Goal: Task Accomplishment & Management: Manage account settings

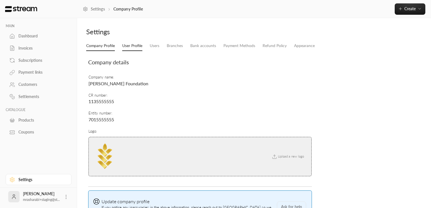
click at [132, 48] on link "User Profile" at bounding box center [132, 46] width 20 height 10
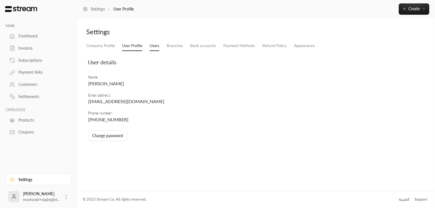
click at [152, 46] on link "Users" at bounding box center [155, 46] width 10 height 10
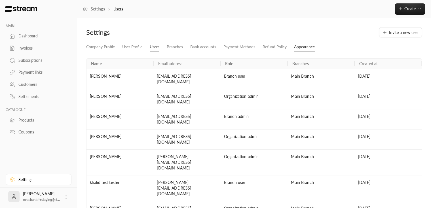
click at [307, 49] on link "Appearance" at bounding box center [304, 47] width 21 height 10
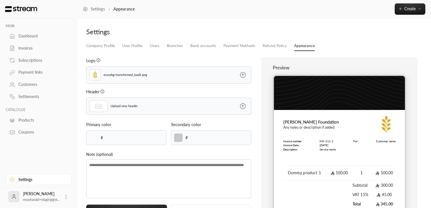
type input "******"
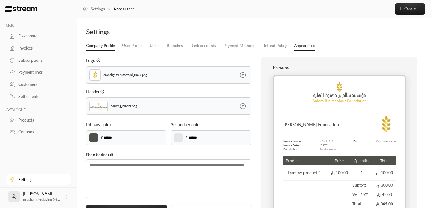
click at [100, 43] on link "Company Profile" at bounding box center [100, 46] width 29 height 10
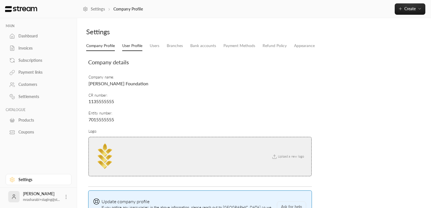
click at [130, 44] on link "User Profile" at bounding box center [132, 46] width 20 height 10
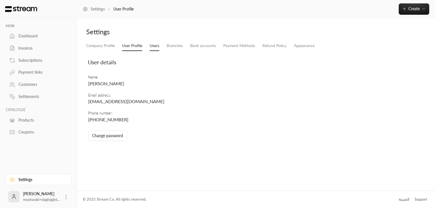
click at [153, 44] on link "Users" at bounding box center [155, 46] width 10 height 10
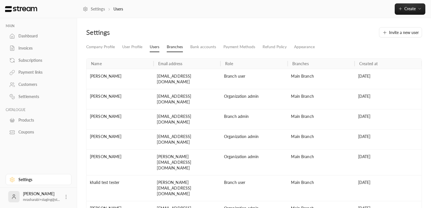
click at [176, 46] on link "Branches" at bounding box center [175, 47] width 16 height 10
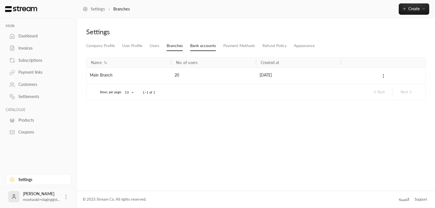
click at [205, 47] on link "Bank accounts" at bounding box center [203, 46] width 26 height 10
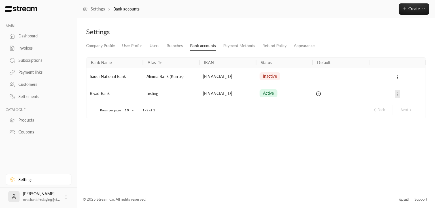
click at [399, 77] on icon at bounding box center [397, 77] width 5 height 5
click at [397, 101] on div at bounding box center [217, 104] width 435 height 208
click at [399, 97] on div at bounding box center [398, 93] width 50 height 17
click at [397, 96] on div at bounding box center [398, 93] width 50 height 17
click at [397, 95] on div at bounding box center [398, 93] width 50 height 17
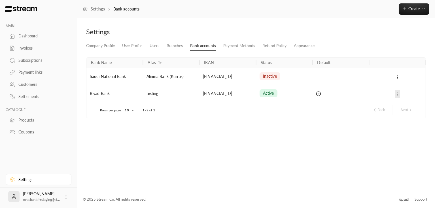
click at [398, 79] on button at bounding box center [397, 77] width 5 height 8
click at [398, 86] on li "Enable account" at bounding box center [412, 87] width 34 height 9
click at [403, 90] on li "Disable account" at bounding box center [411, 87] width 35 height 9
click at [260, 130] on div at bounding box center [217, 104] width 435 height 208
click at [120, 114] on div "Rows per page: 10 ** 1–2 of 2 Back Next" at bounding box center [256, 110] width 326 height 16
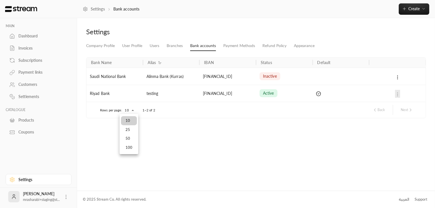
click at [124, 113] on body "MAIN Dashboard Invoices Subscriptions Payment links Customers Settlements CATAL…" at bounding box center [217, 104] width 435 height 208
click at [101, 156] on div at bounding box center [217, 104] width 435 height 208
click at [34, 35] on div "Dashboard" at bounding box center [41, 36] width 46 height 6
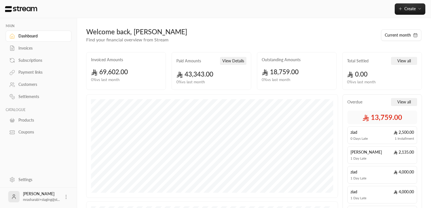
click at [43, 10] on div at bounding box center [38, 9] width 77 height 18
click at [28, 48] on div "Invoices" at bounding box center [41, 48] width 46 height 6
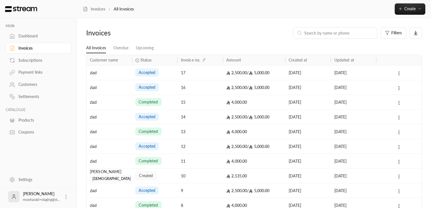
click at [170, 72] on div "accepted" at bounding box center [154, 72] width 39 height 14
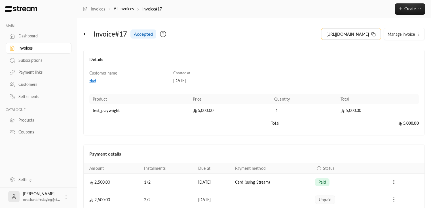
click at [373, 35] on icon at bounding box center [373, 34] width 5 height 5
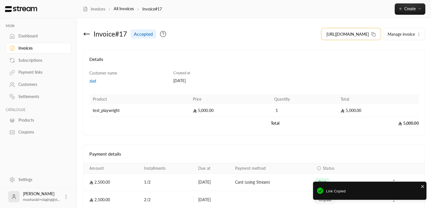
click at [372, 33] on icon at bounding box center [373, 34] width 5 height 5
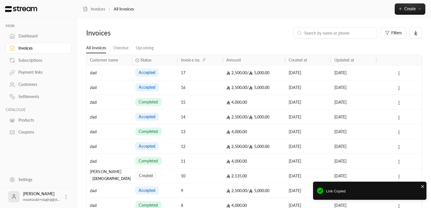
scroll to position [47, 0]
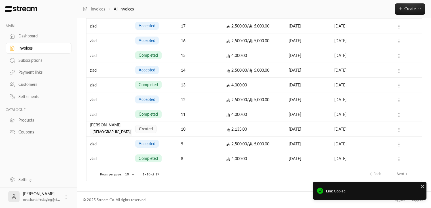
click at [126, 125] on div "محمد رشاد" at bounding box center [109, 125] width 39 height 6
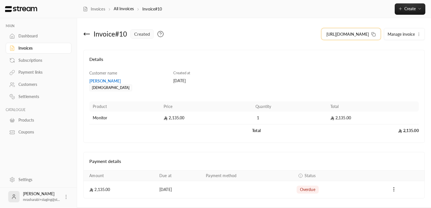
click at [371, 33] on button "https://streampay.sa/ss/KeTuu" at bounding box center [350, 33] width 59 height 11
click at [63, 195] on icon at bounding box center [66, 197] width 6 height 6
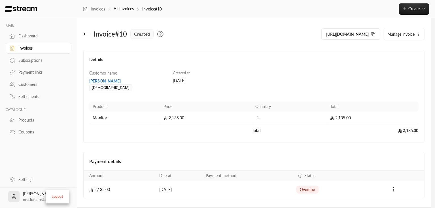
click at [24, 177] on div at bounding box center [217, 104] width 435 height 208
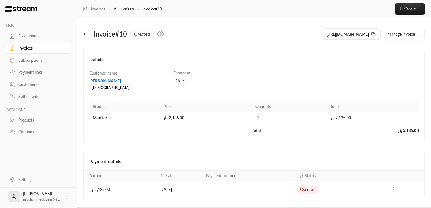
click at [22, 179] on div "Settings" at bounding box center [41, 180] width 46 height 6
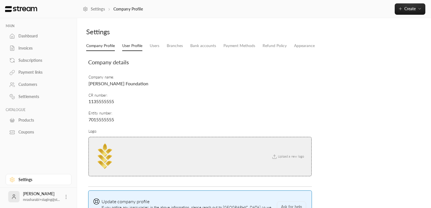
click at [139, 43] on link "User Profile" at bounding box center [132, 46] width 20 height 10
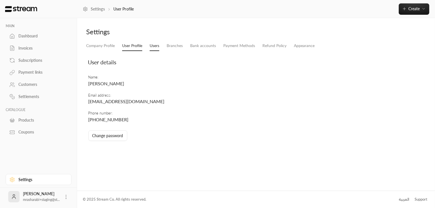
click at [157, 43] on link "Users" at bounding box center [155, 46] width 10 height 10
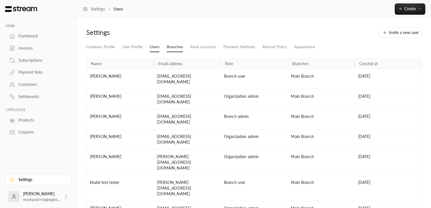
click at [179, 46] on link "Branches" at bounding box center [175, 47] width 16 height 10
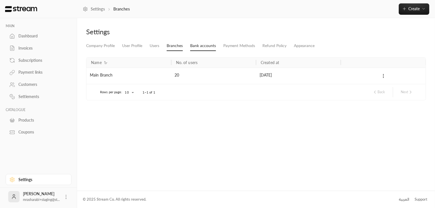
click at [202, 44] on link "Bank accounts" at bounding box center [203, 46] width 26 height 10
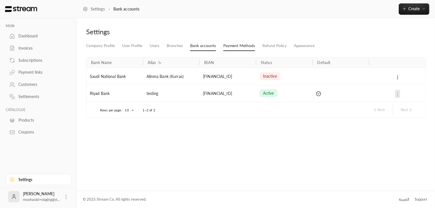
click at [238, 49] on link "Payment Methods" at bounding box center [239, 46] width 32 height 10
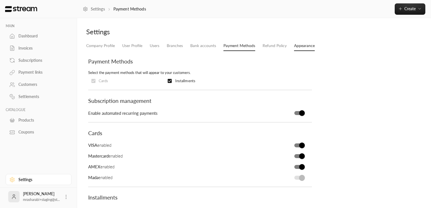
click at [311, 48] on link "Appearance" at bounding box center [304, 46] width 21 height 10
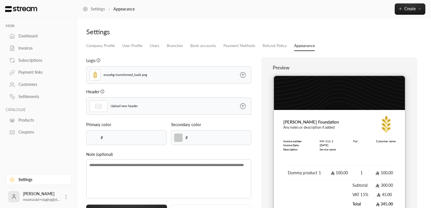
type input "******"
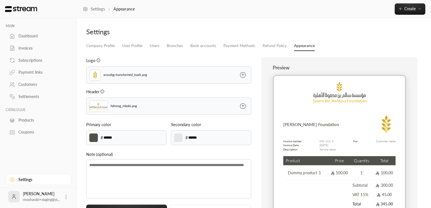
click at [274, 39] on div "Settings" at bounding box center [253, 34] width 341 height 14
click at [274, 43] on link "Refund Policy" at bounding box center [274, 46] width 24 height 10
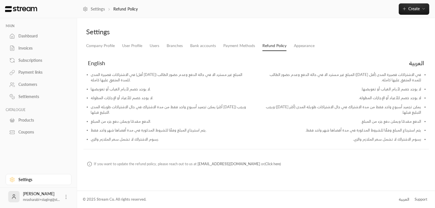
click at [325, 85] on li "في الاشتراكات قصيرة المدى (أقل من شهر) المبلغ غير مسترد الا في حالة الدفع وعدم …" at bounding box center [343, 79] width 158 height 14
click at [206, 47] on link "Bank accounts" at bounding box center [203, 46] width 26 height 10
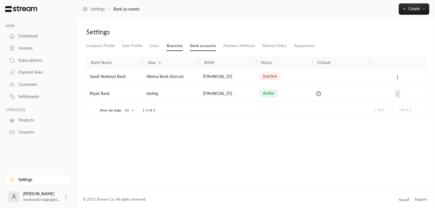
click at [173, 47] on link "Branches" at bounding box center [175, 46] width 16 height 10
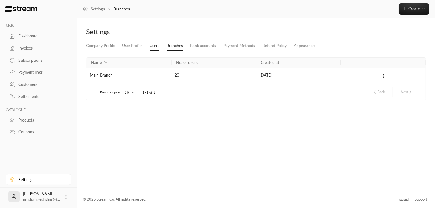
click at [158, 47] on link "Users" at bounding box center [155, 46] width 10 height 10
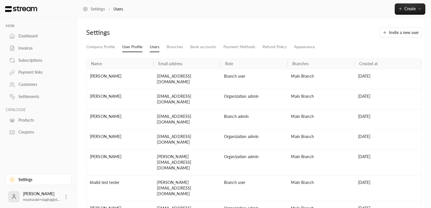
click at [128, 48] on link "User Profile" at bounding box center [132, 47] width 20 height 10
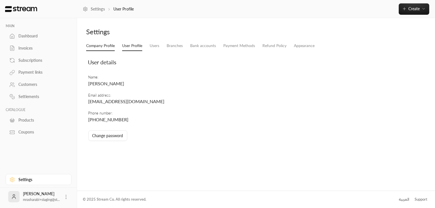
click at [97, 49] on link "Company Profile" at bounding box center [100, 46] width 29 height 10
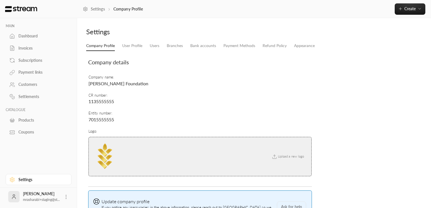
click at [37, 35] on div "Dashboard" at bounding box center [41, 36] width 46 height 6
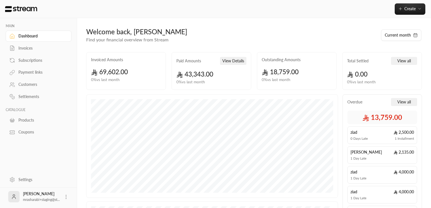
click at [50, 70] on div "Payment links" at bounding box center [41, 72] width 46 height 6
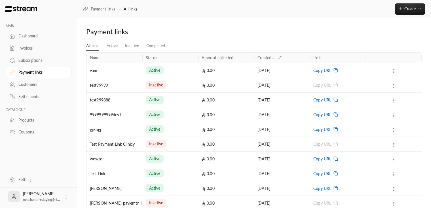
click at [40, 36] on div "Dashboard" at bounding box center [41, 36] width 46 height 6
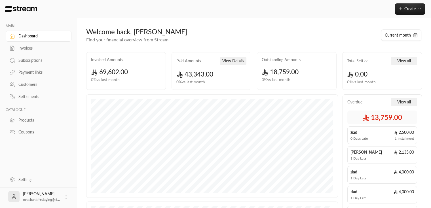
click at [62, 195] on div "Mohammed Rashad mrasharabi+staging@st..." at bounding box center [39, 197] width 66 height 18
click at [66, 197] on icon at bounding box center [66, 197] width 6 height 6
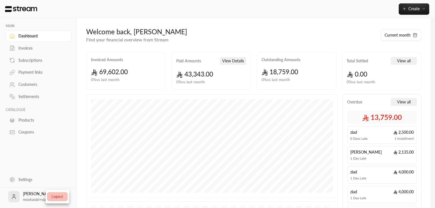
click at [60, 193] on li "Logout" at bounding box center [57, 196] width 21 height 9
